Goal: Task Accomplishment & Management: Use online tool/utility

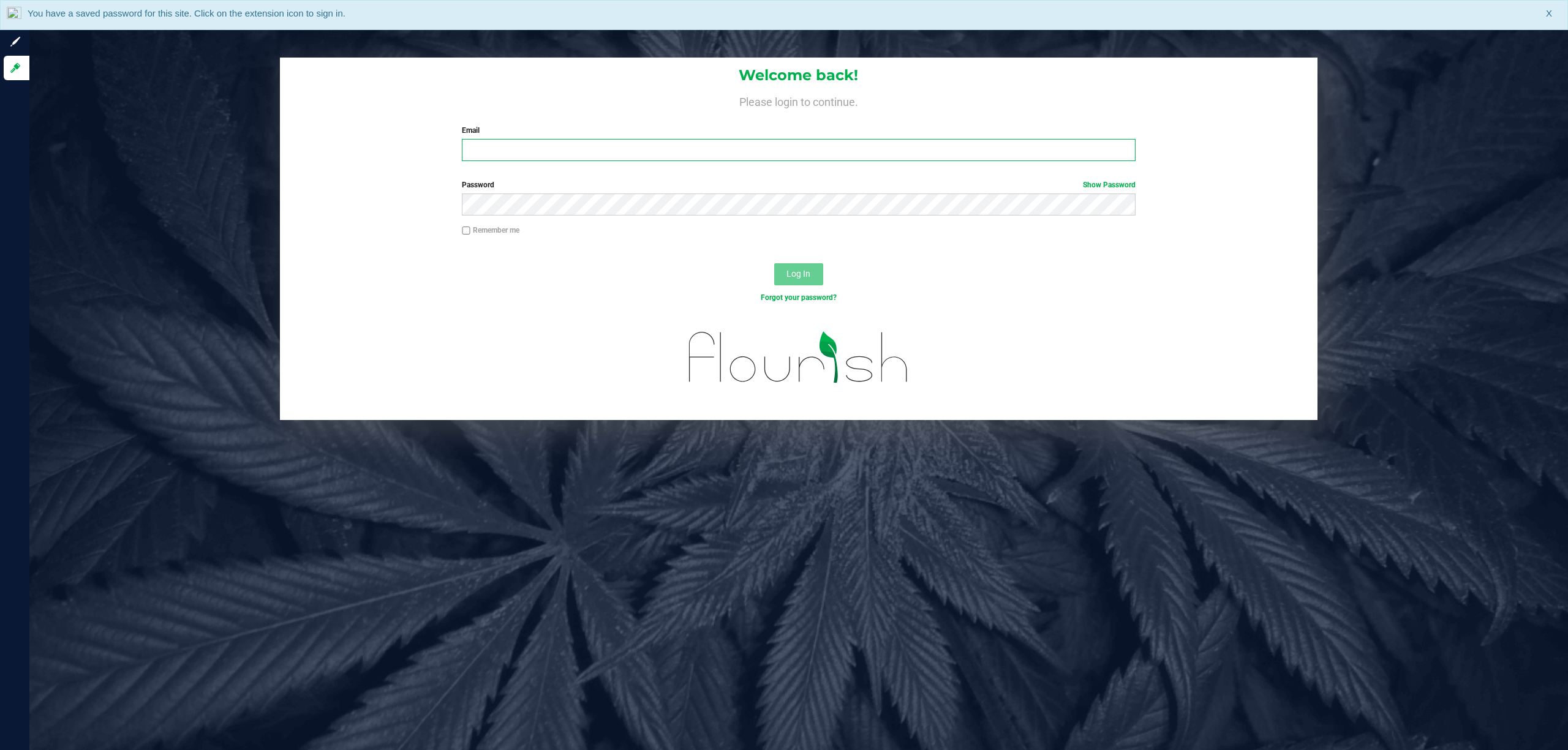
click at [604, 147] on input "Email" at bounding box center [799, 149] width 674 height 22
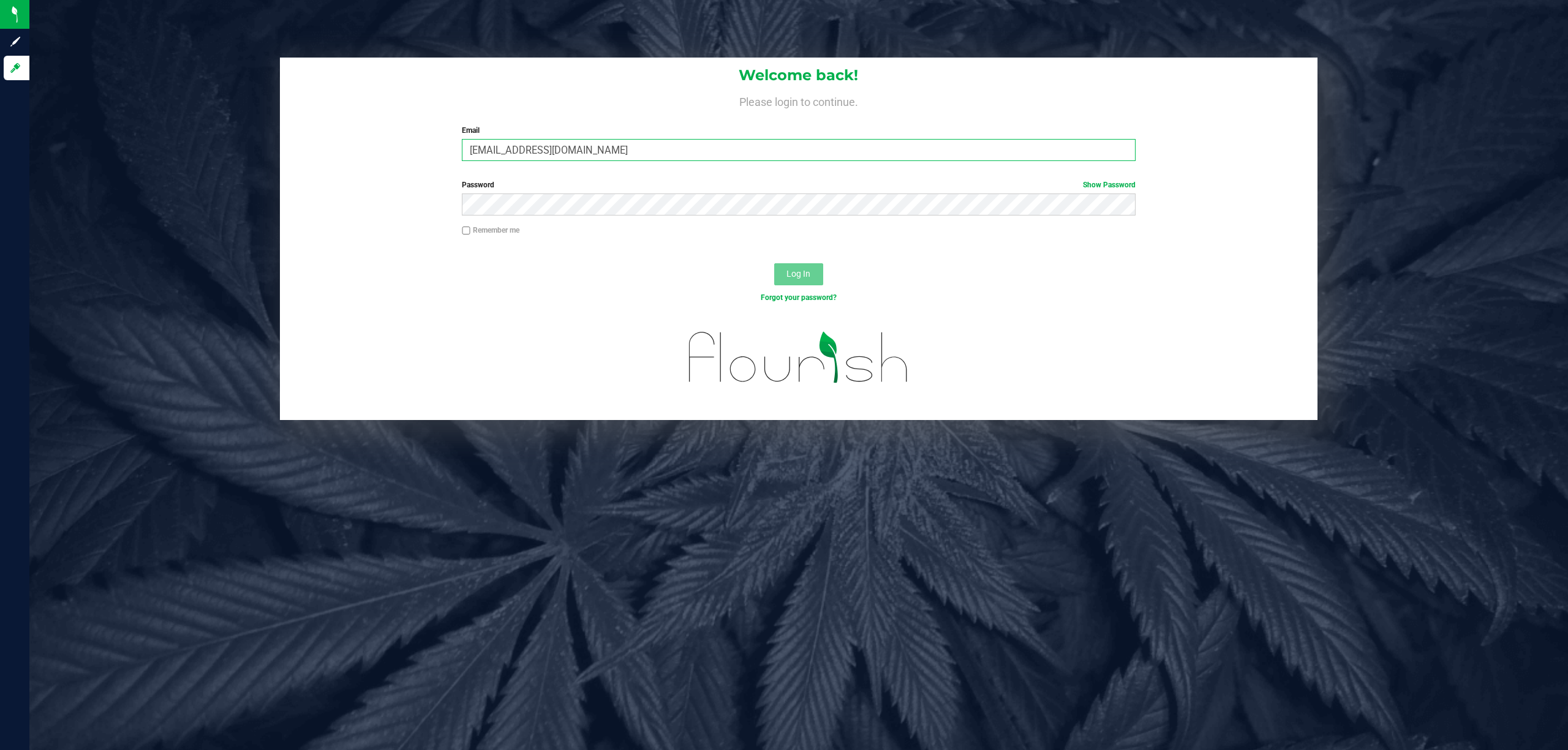
type input "[EMAIL_ADDRESS][DOMAIN_NAME]"
click at [774, 263] on button "Log In" at bounding box center [798, 274] width 49 height 22
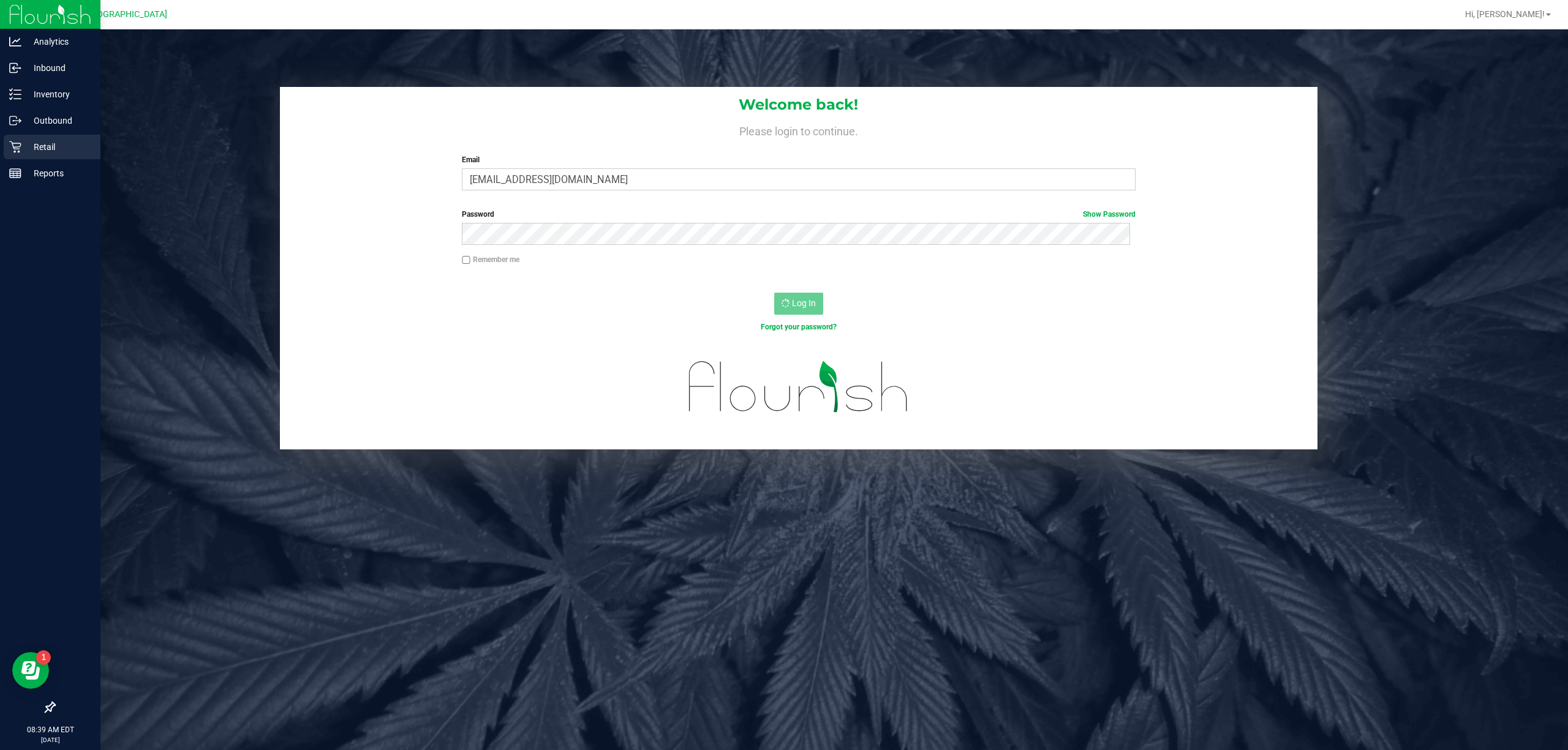
click at [52, 152] on p "Retail" at bounding box center [58, 146] width 74 height 15
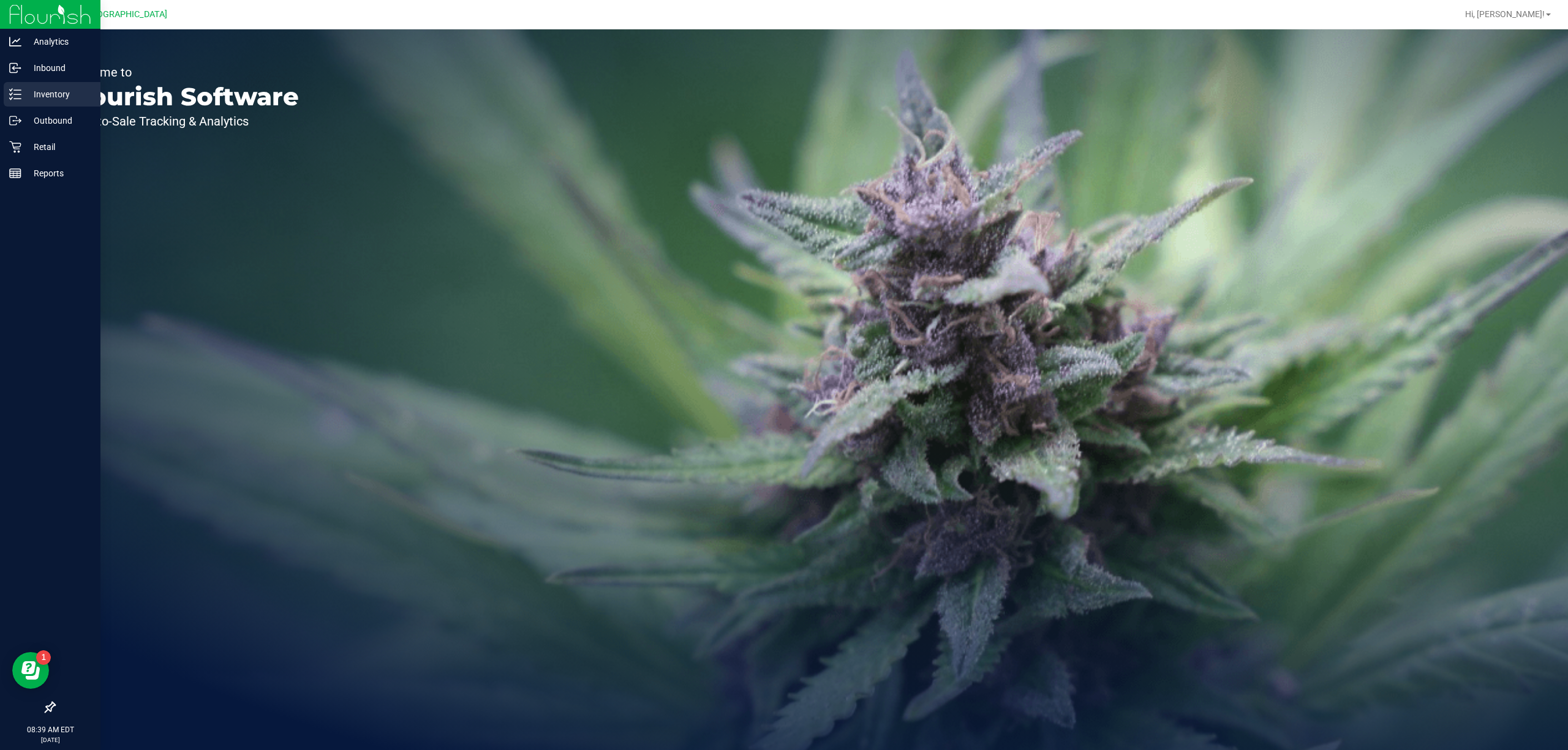
click at [47, 89] on p "Inventory" at bounding box center [58, 94] width 74 height 15
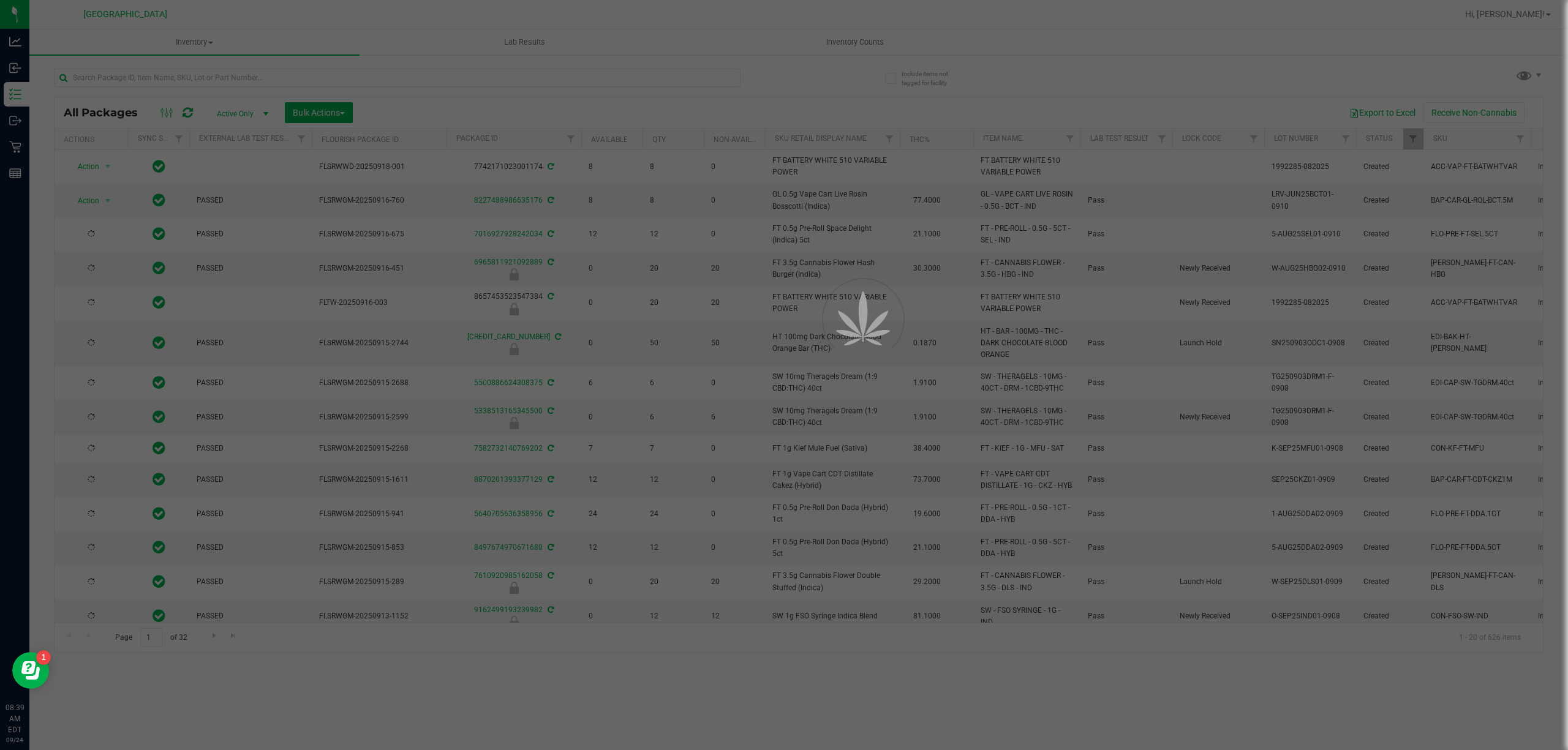
click at [851, 42] on div at bounding box center [784, 375] width 1568 height 750
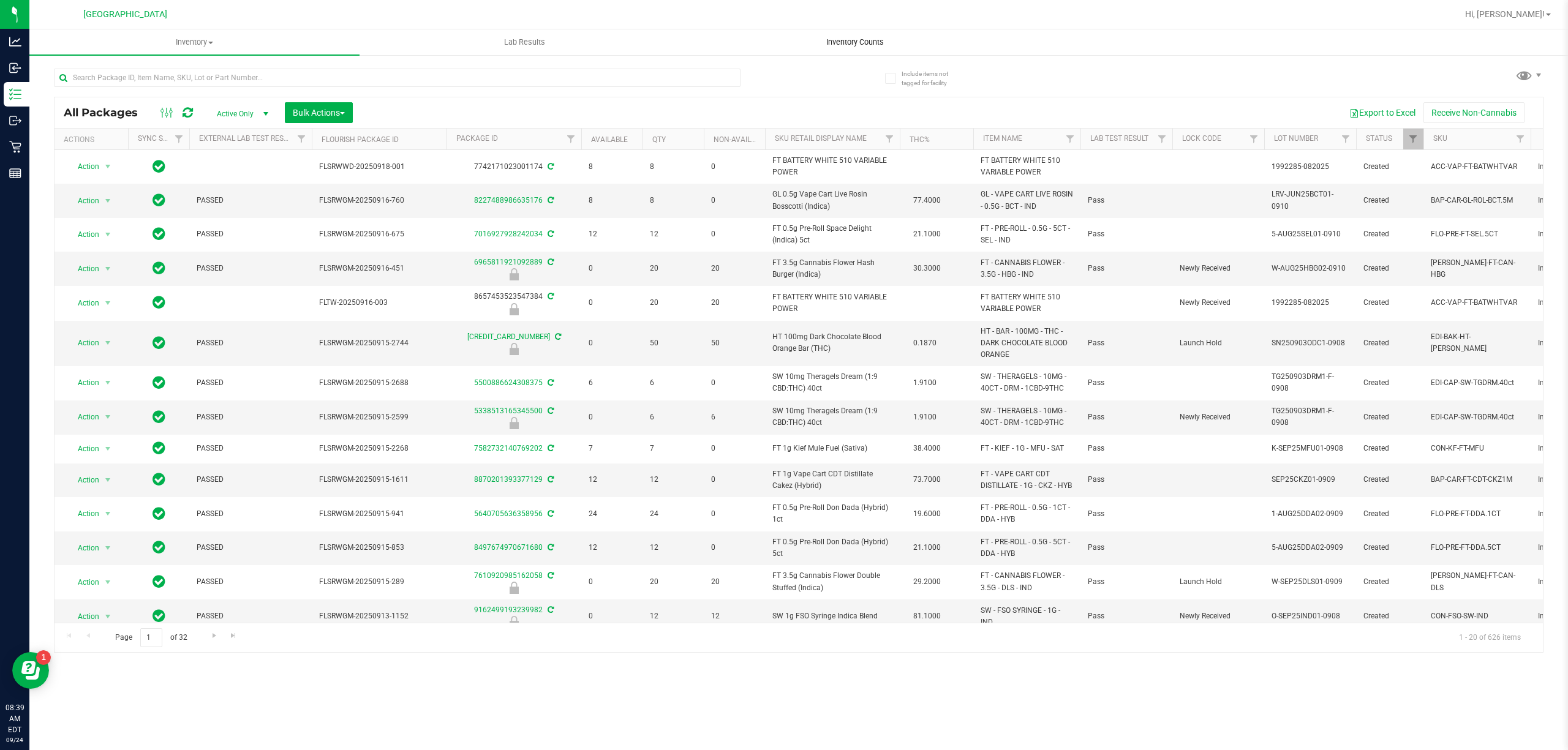
click at [853, 42] on span "Inventory Counts" at bounding box center [855, 42] width 91 height 11
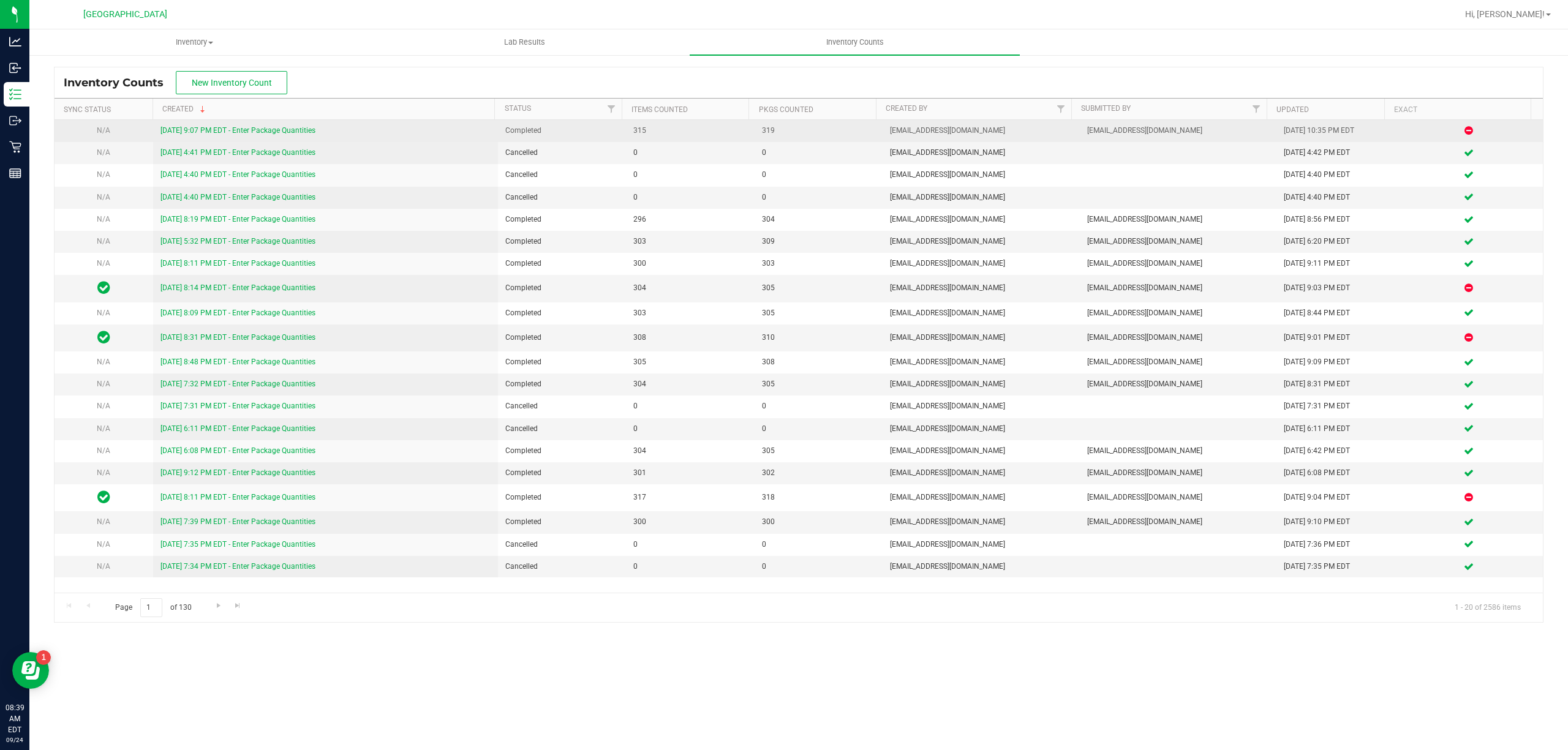
click at [243, 132] on link "9/23/25 9:07 PM EDT - Enter Package Quantities" at bounding box center [238, 130] width 155 height 8
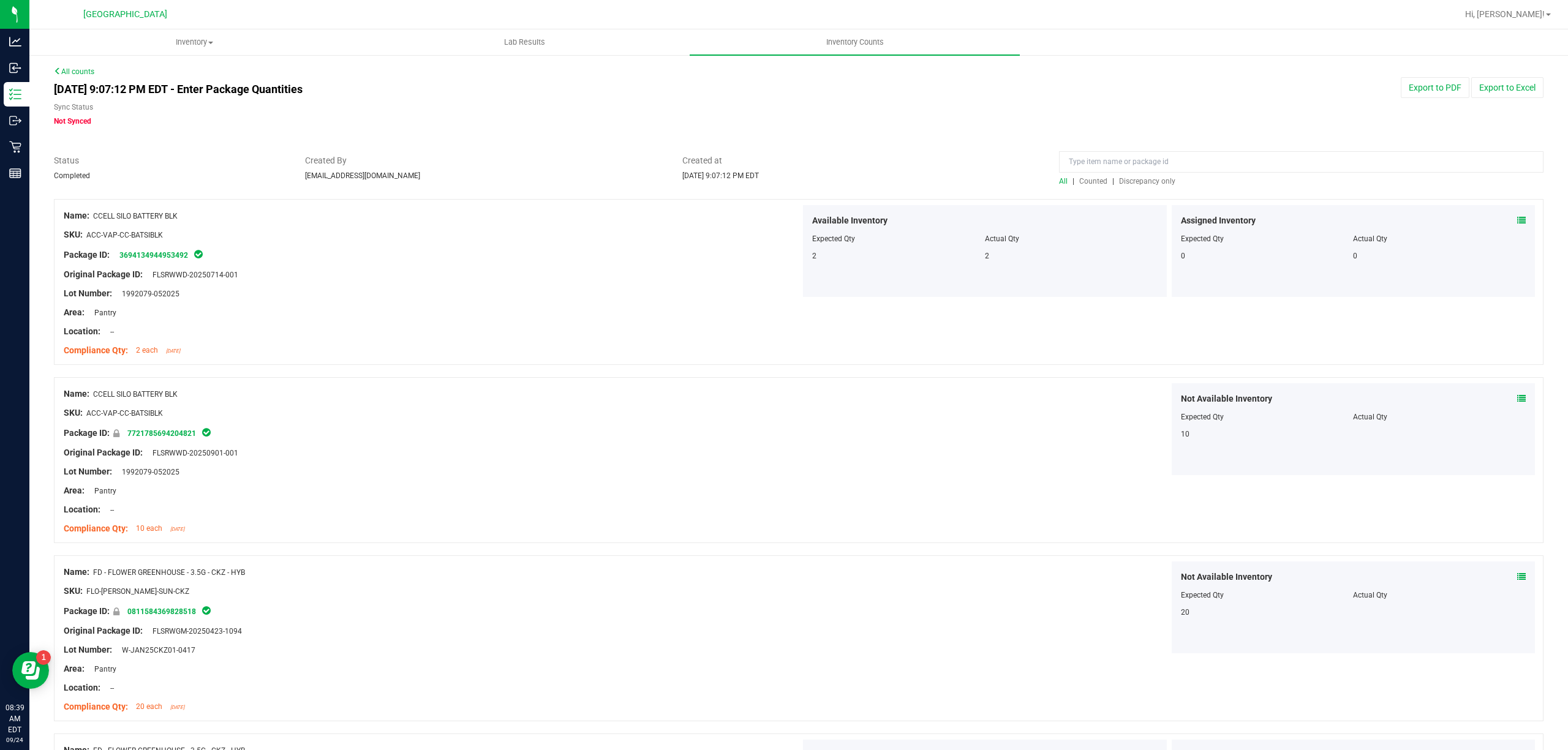
click at [1156, 187] on div at bounding box center [798, 192] width 1489 height 12
click at [1156, 182] on span "Discrepancy only" at bounding box center [1147, 181] width 57 height 8
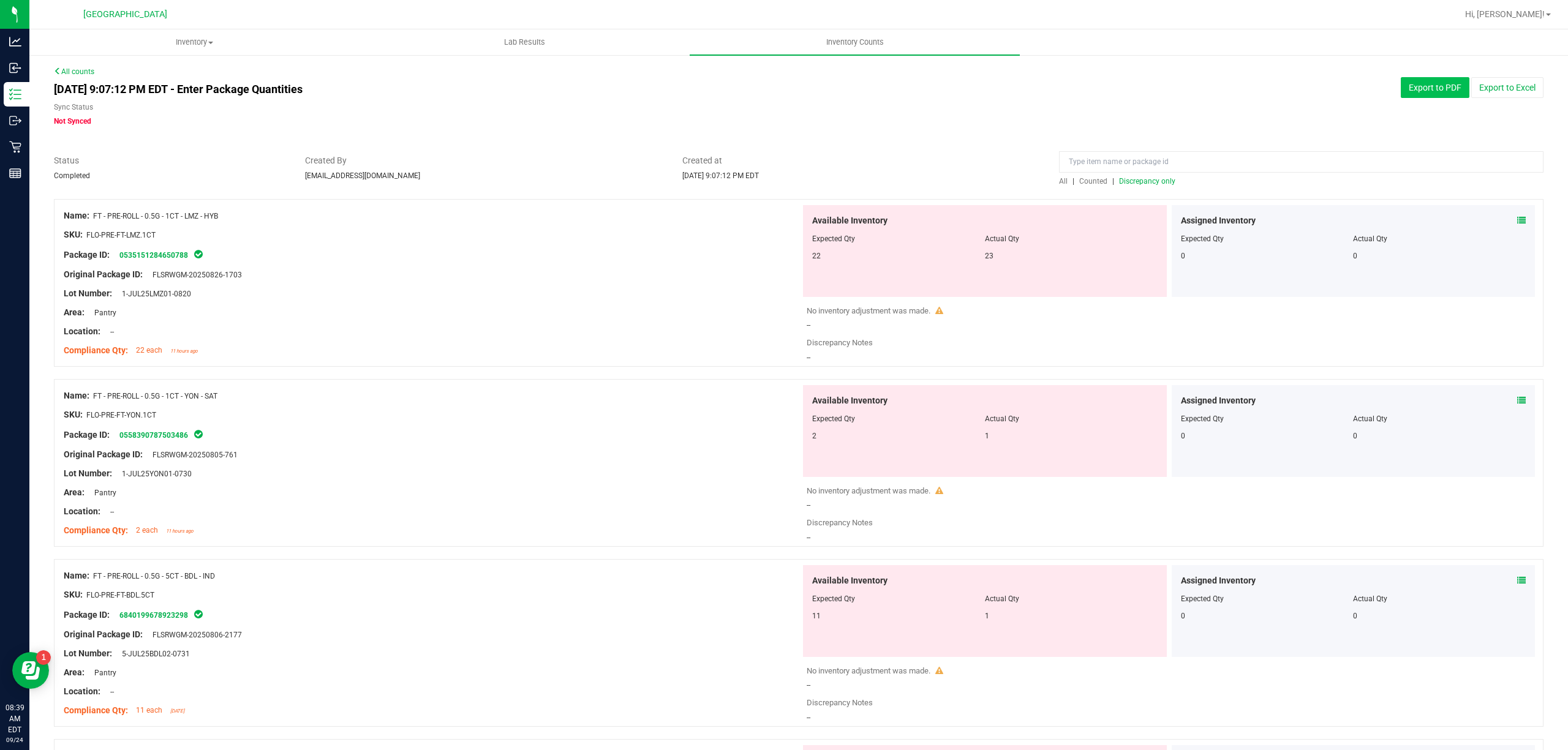
click at [1412, 97] on button "Export to PDF" at bounding box center [1435, 87] width 69 height 21
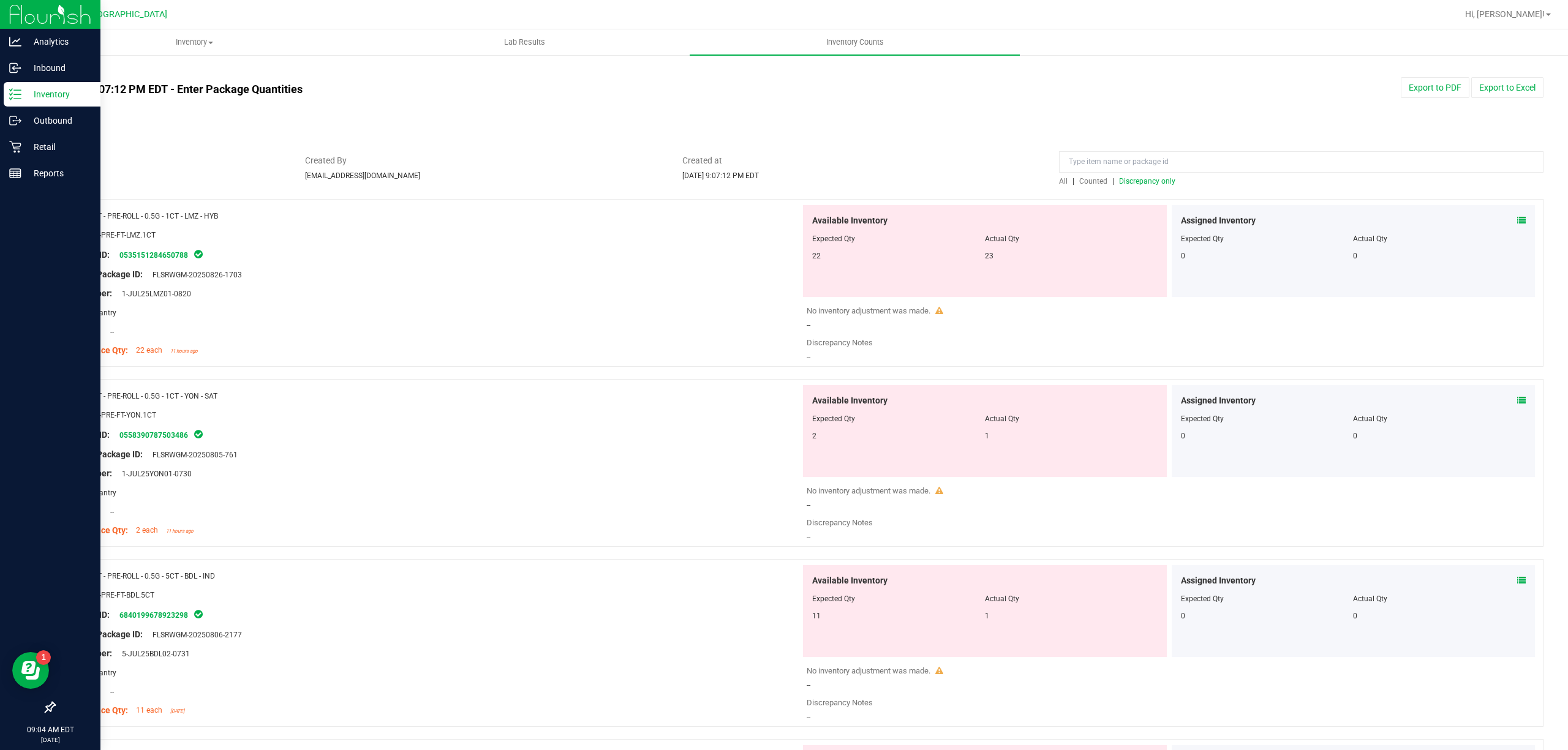
click at [34, 99] on p "Inventory" at bounding box center [58, 94] width 74 height 15
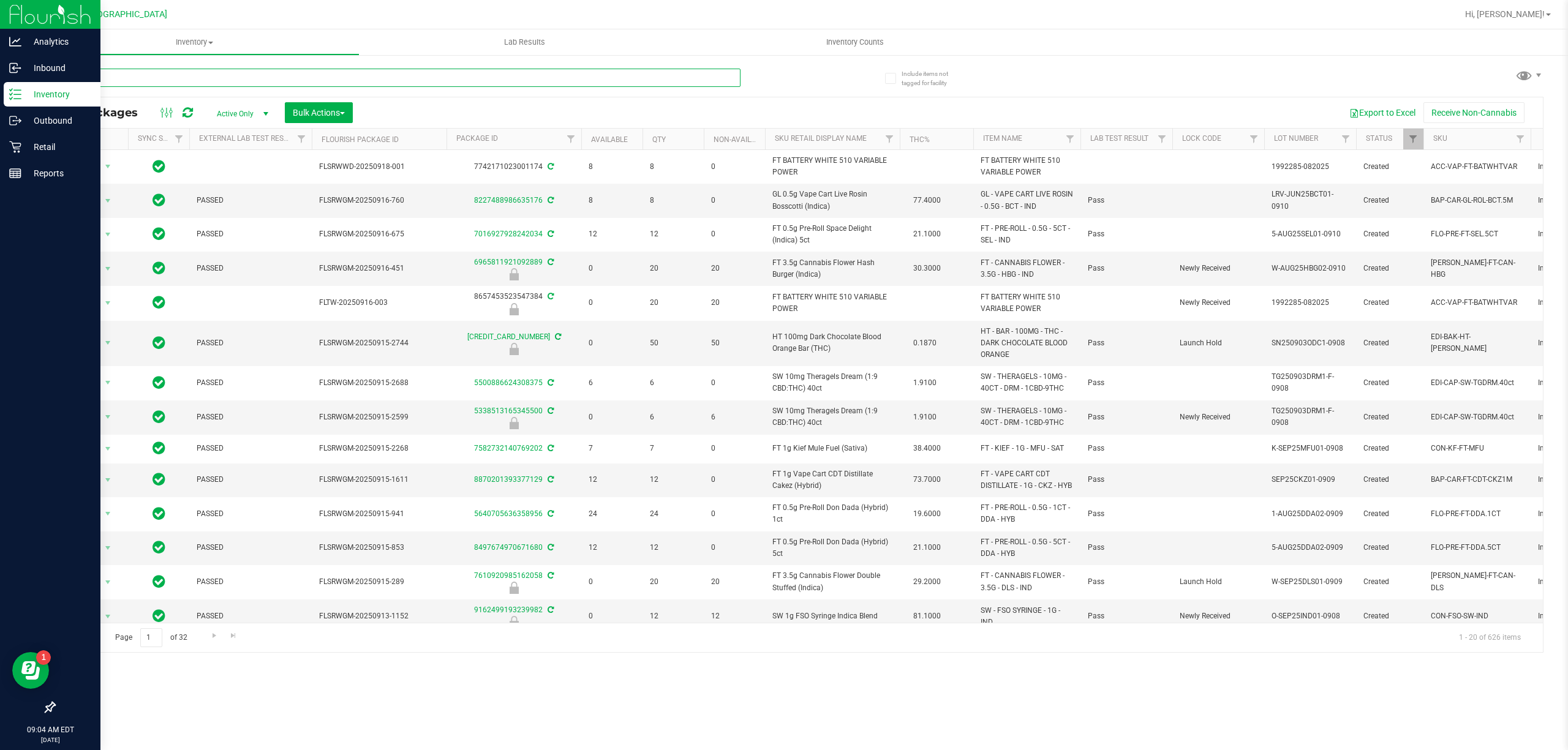
click at [171, 80] on input "text" at bounding box center [397, 78] width 686 height 18
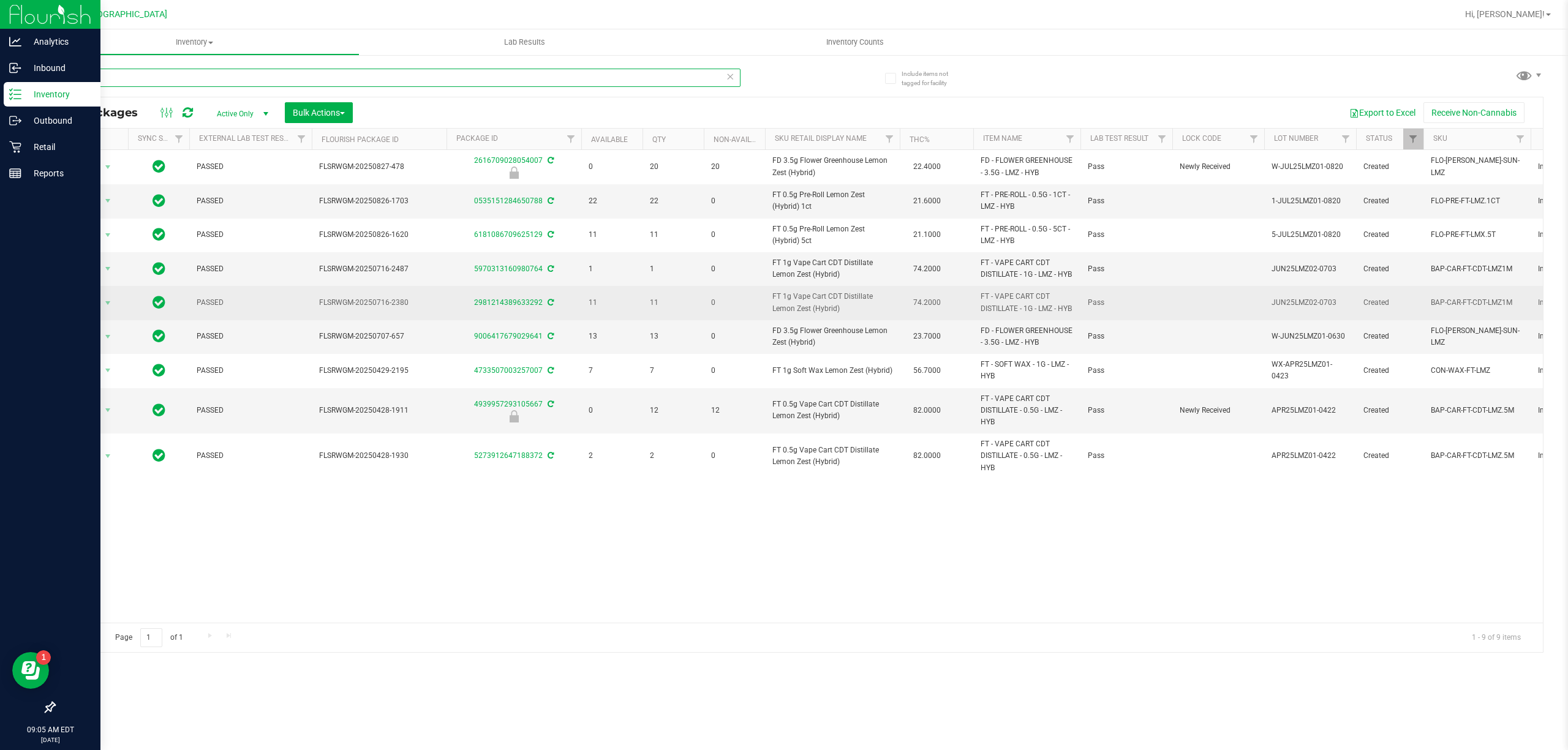
type input "lmz"
click at [655, 308] on span "11" at bounding box center [673, 303] width 47 height 11
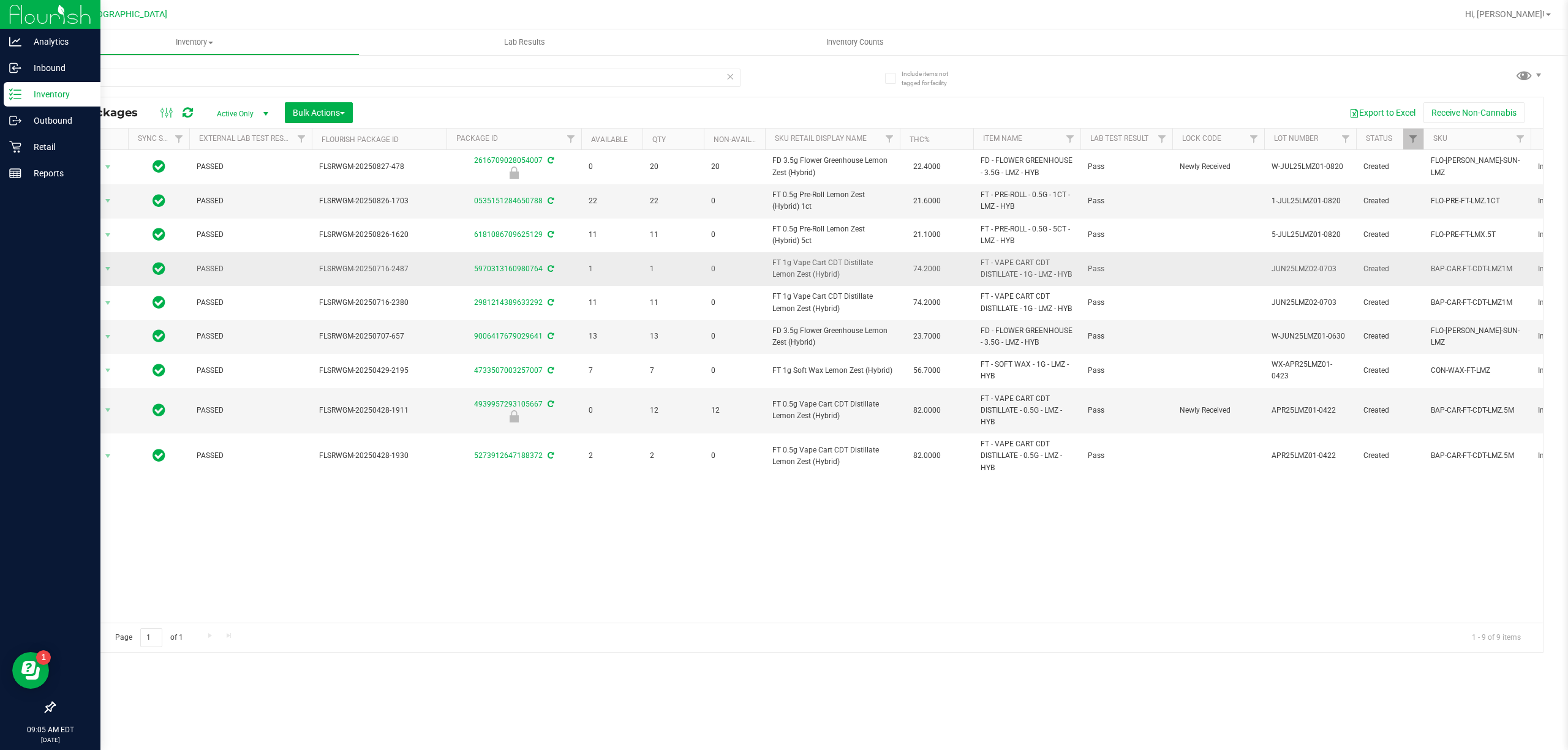
click at [650, 275] on span "1" at bounding box center [673, 269] width 47 height 11
click at [663, 275] on span "1" at bounding box center [673, 269] width 47 height 11
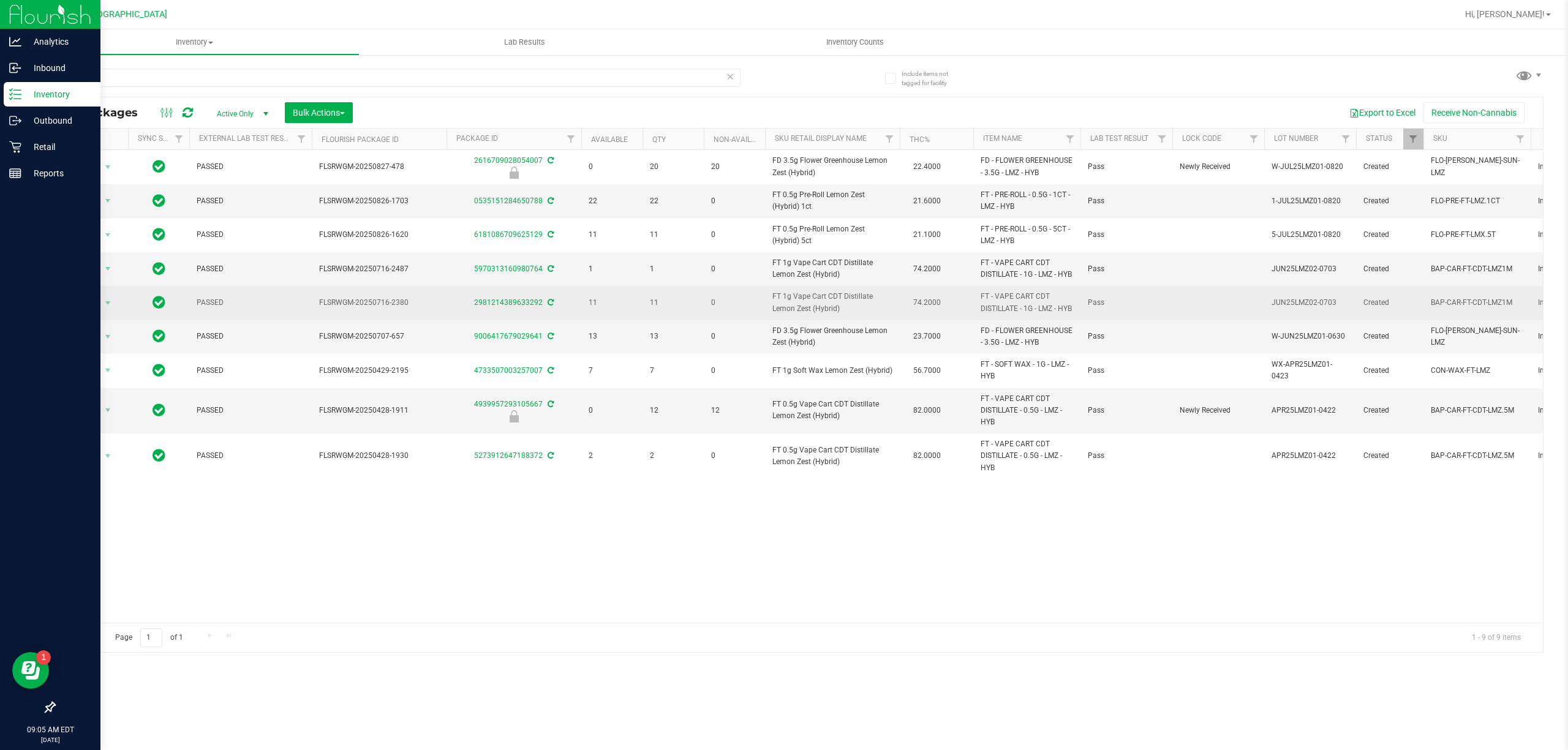
click at [657, 308] on span "11" at bounding box center [673, 303] width 47 height 11
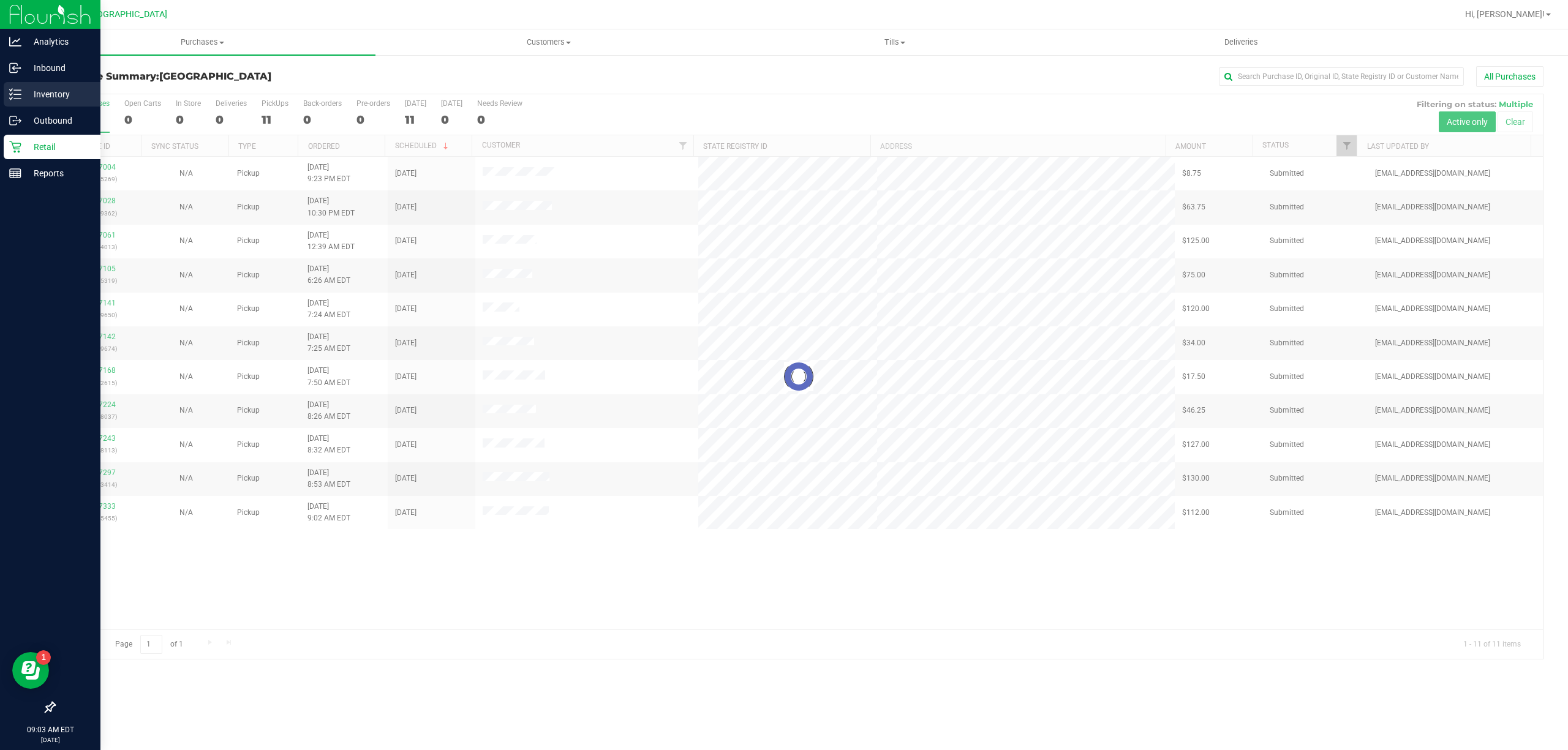
click at [52, 88] on p "Inventory" at bounding box center [58, 94] width 74 height 15
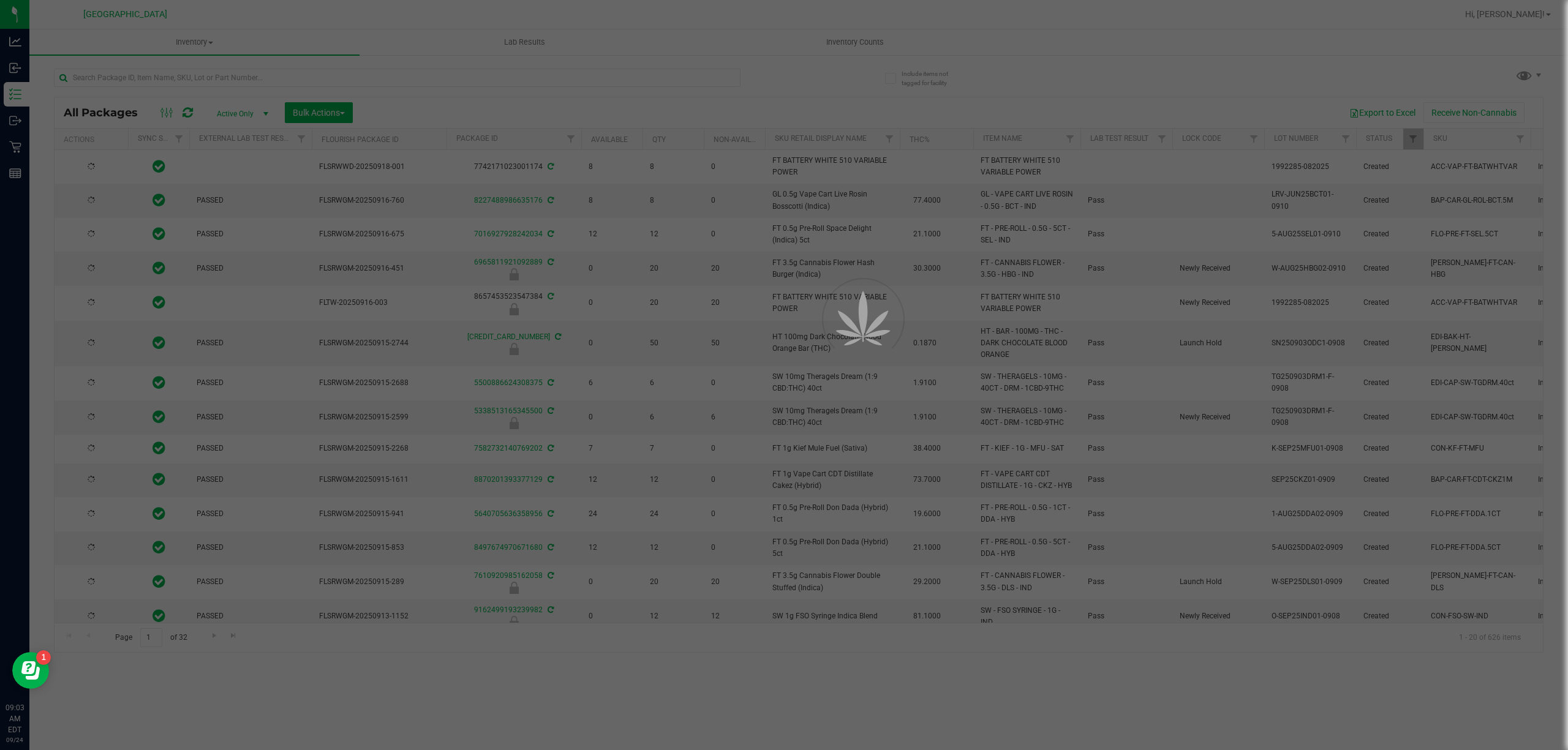
click at [157, 69] on div at bounding box center [784, 375] width 1568 height 750
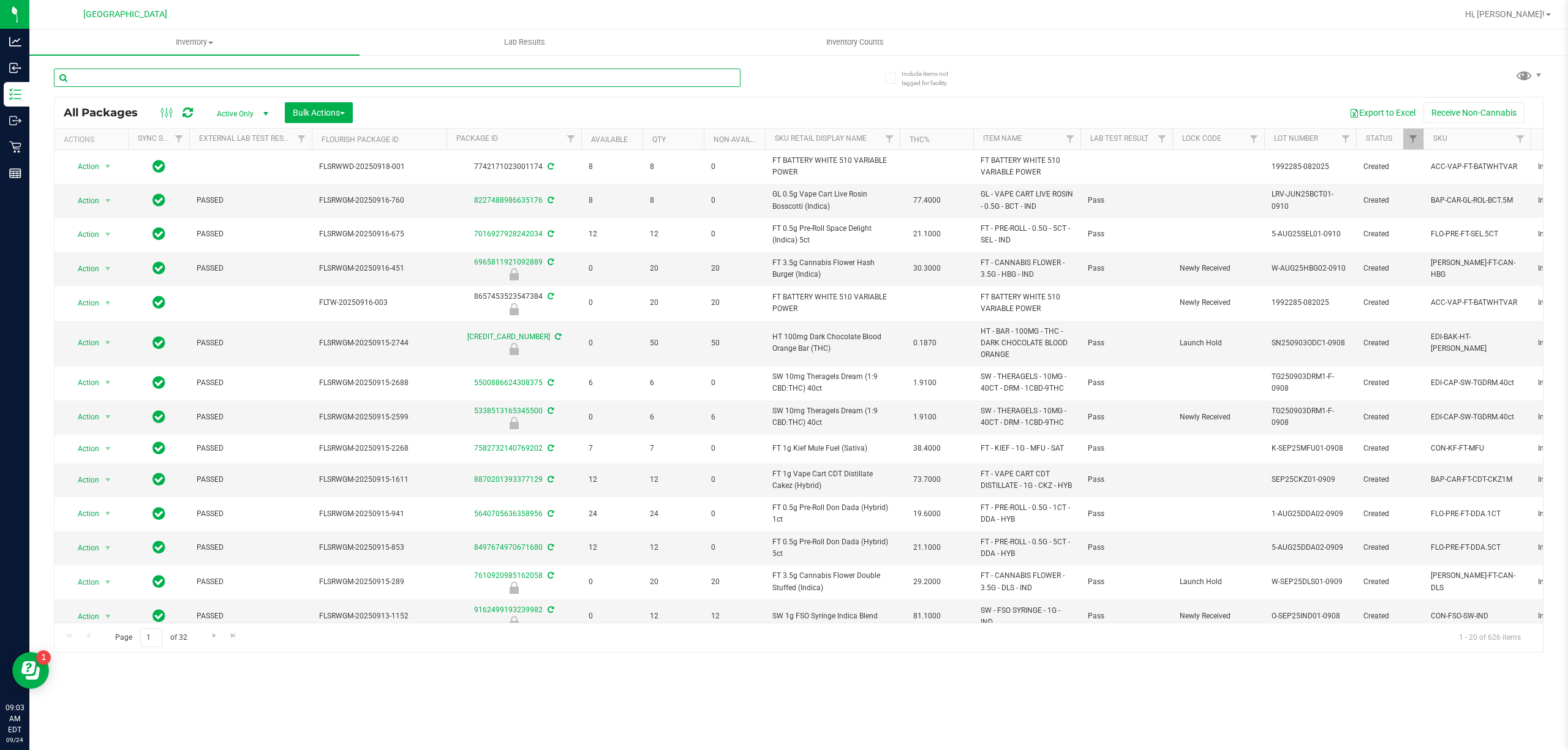
click at [157, 70] on input "text" at bounding box center [397, 78] width 686 height 18
click at [173, 79] on input "text" at bounding box center [397, 78] width 686 height 18
